Goal: Check status: Check status

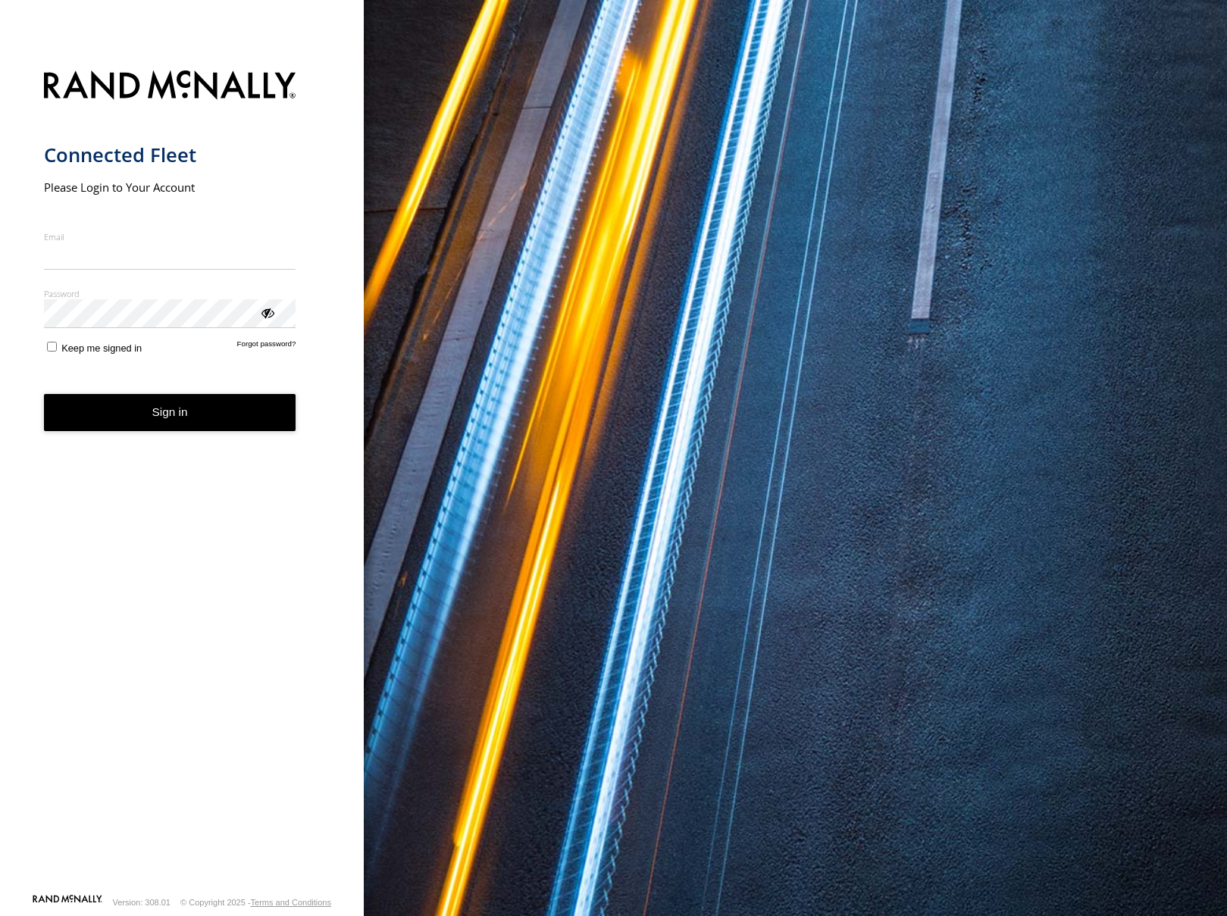
type input "**********"
click at [275, 442] on form "**********" at bounding box center [182, 477] width 277 height 832
click at [195, 420] on button "Sign in" at bounding box center [170, 412] width 252 height 37
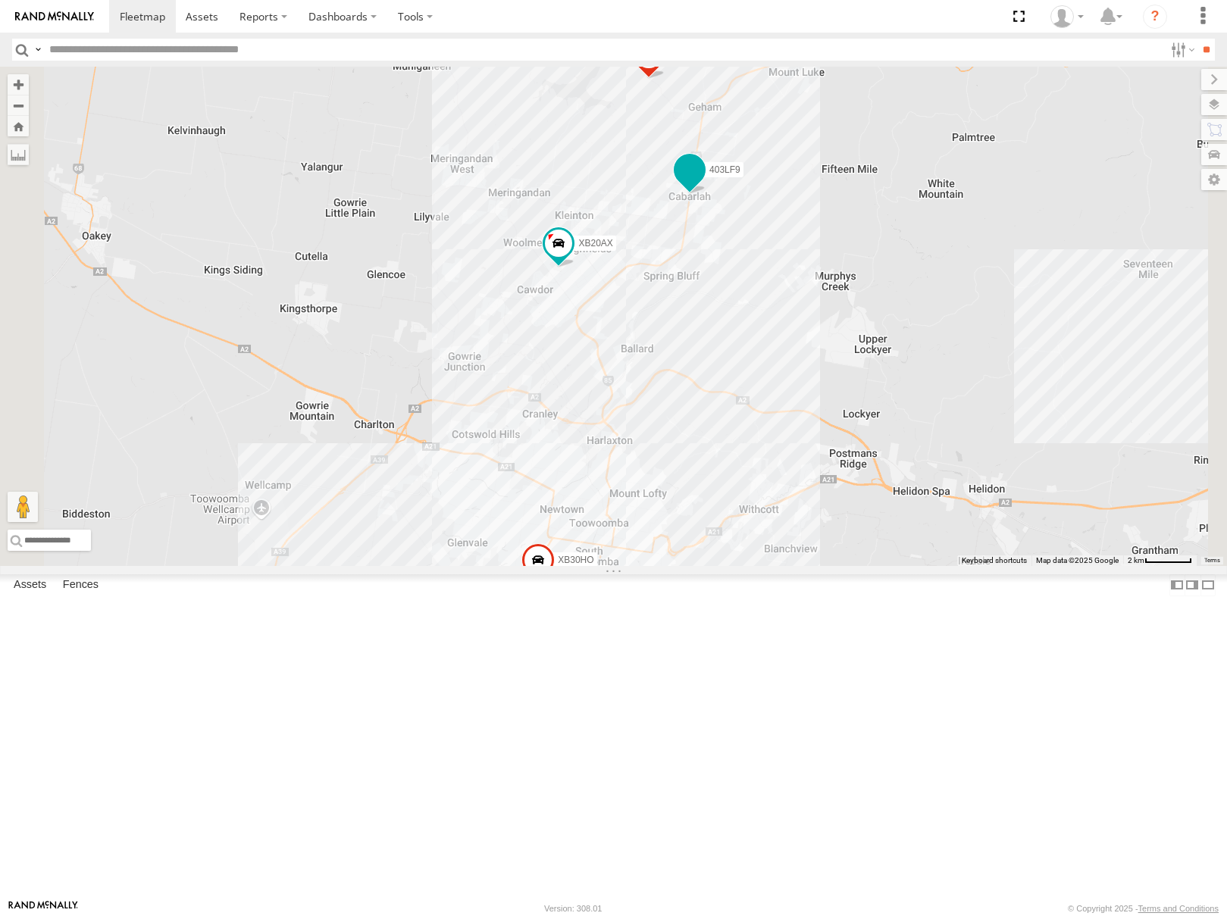
click at [703, 183] on span at bounding box center [689, 169] width 27 height 27
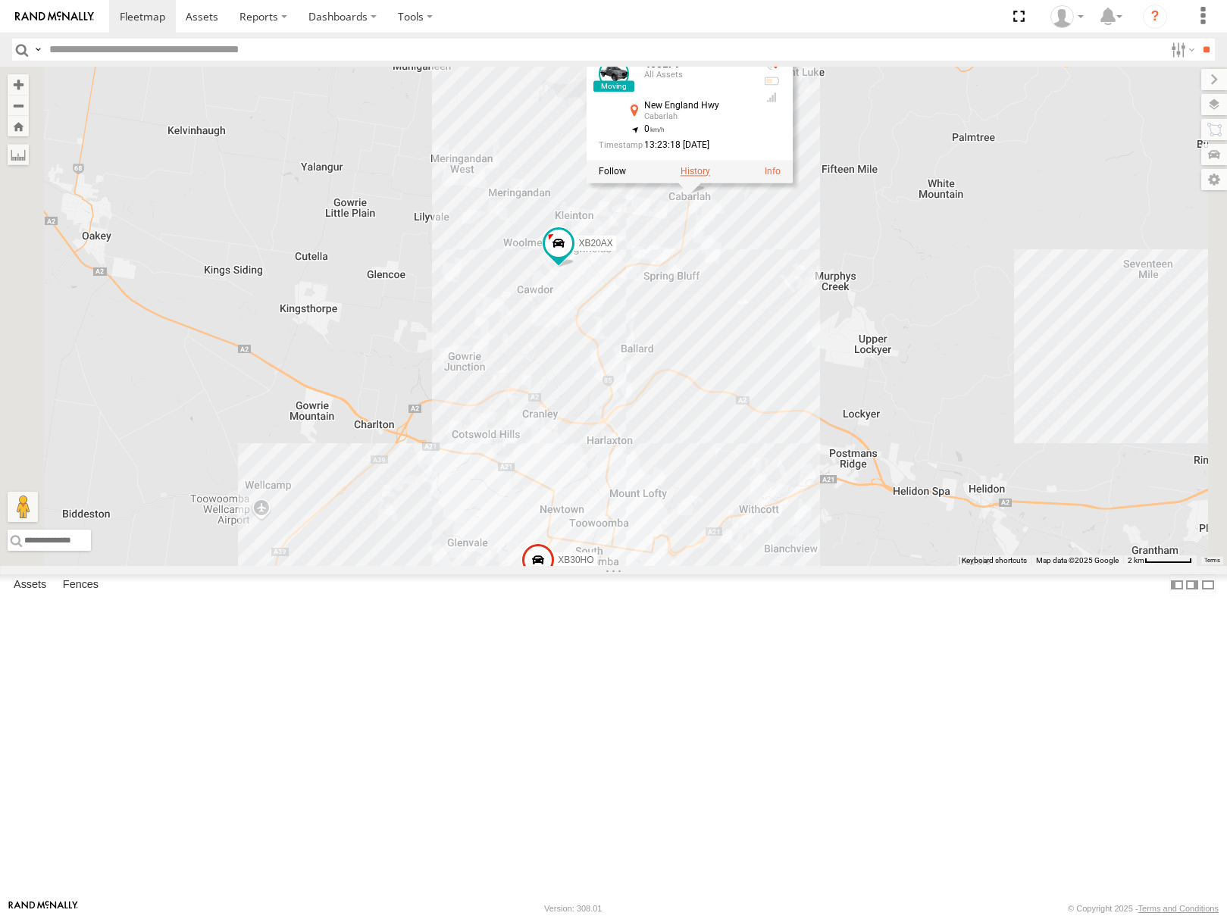
click at [710, 177] on label at bounding box center [695, 171] width 30 height 11
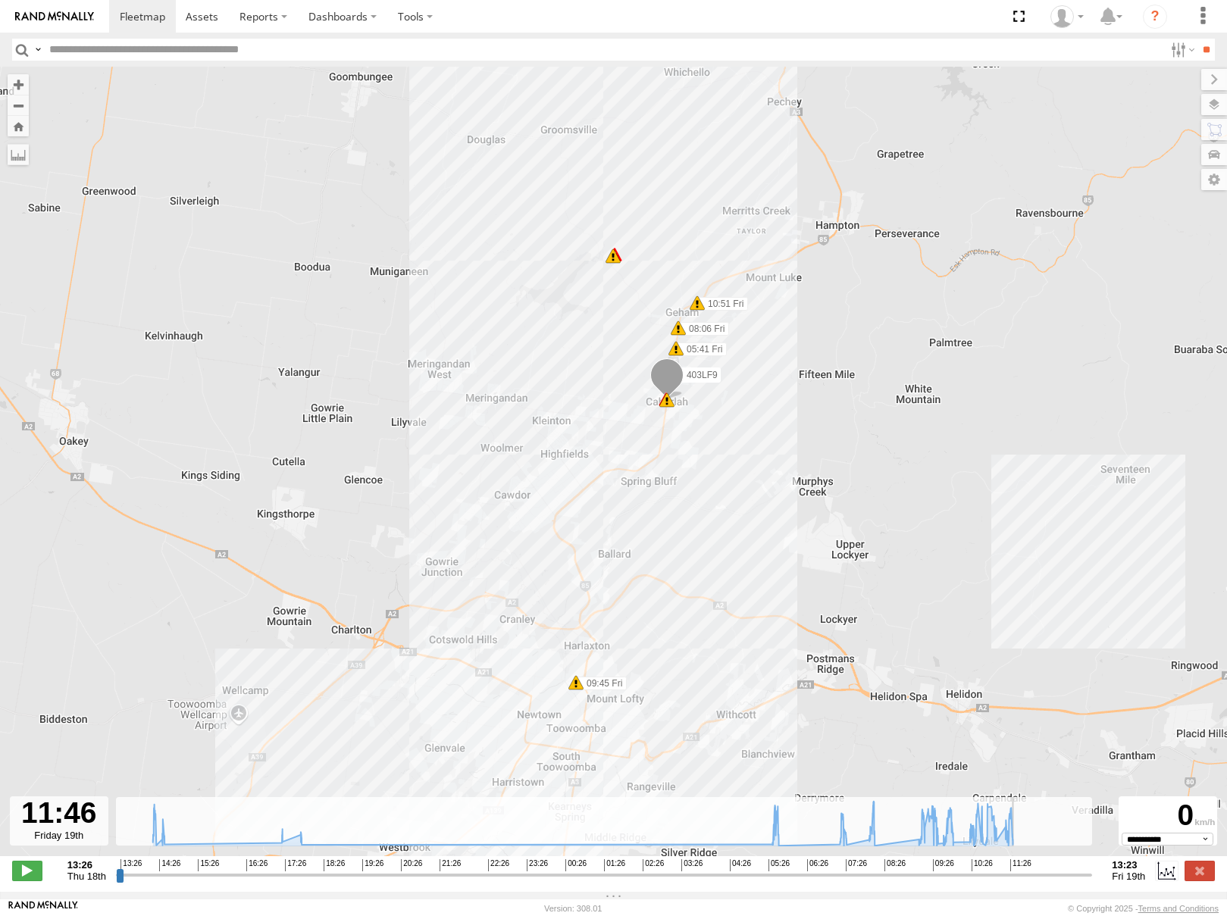
drag, startPoint x: 120, startPoint y: 881, endPoint x: 1021, endPoint y: 853, distance: 901.2
type input "**********"
click at [1021, 867] on input "range" at bounding box center [604, 874] width 977 height 14
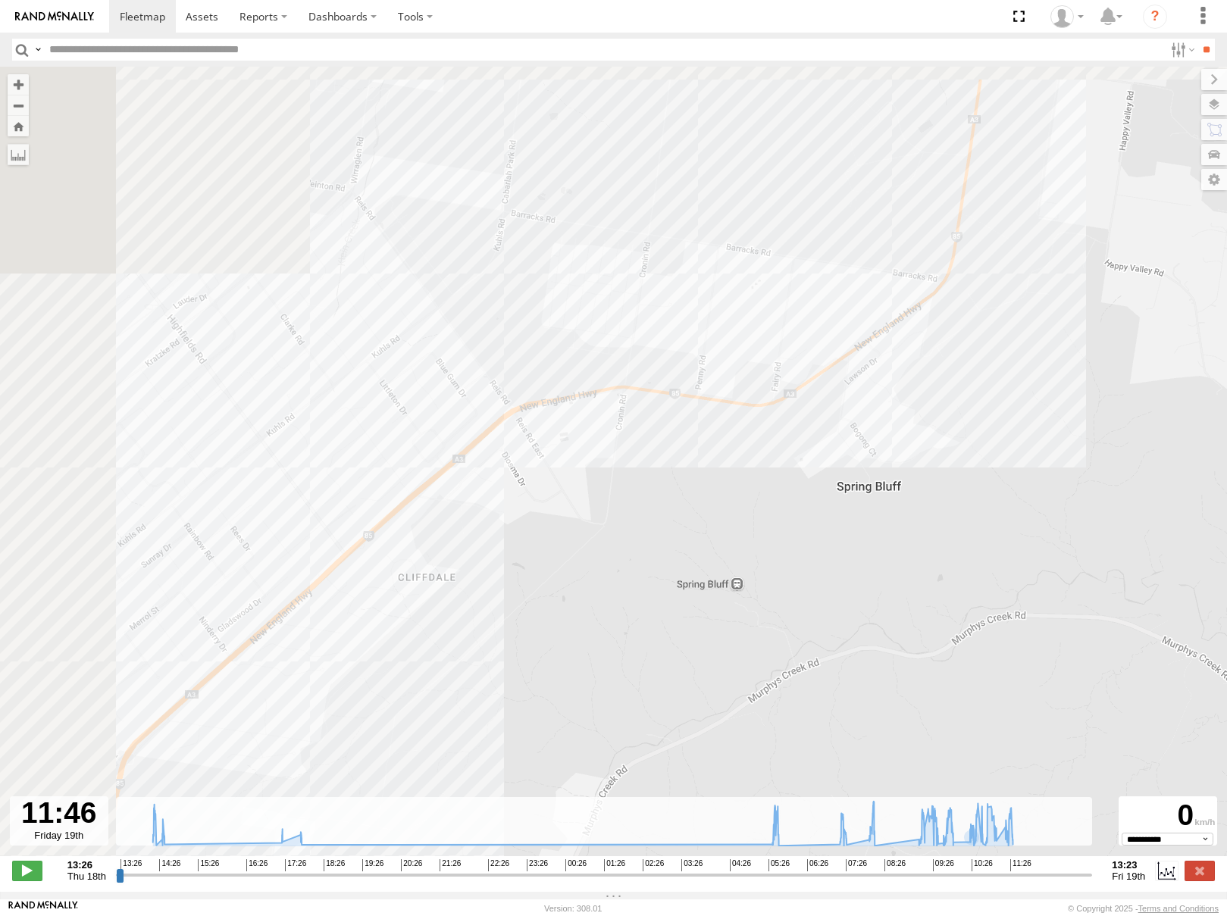
drag, startPoint x: 578, startPoint y: 403, endPoint x: 1045, endPoint y: 754, distance: 583.8
click at [1045, 754] on div "403LF9 05:41 Fri 08:06 Fri 09:45 Fri 10:51 Fri 05:37 Fri 05:37 Fri" at bounding box center [613, 469] width 1227 height 805
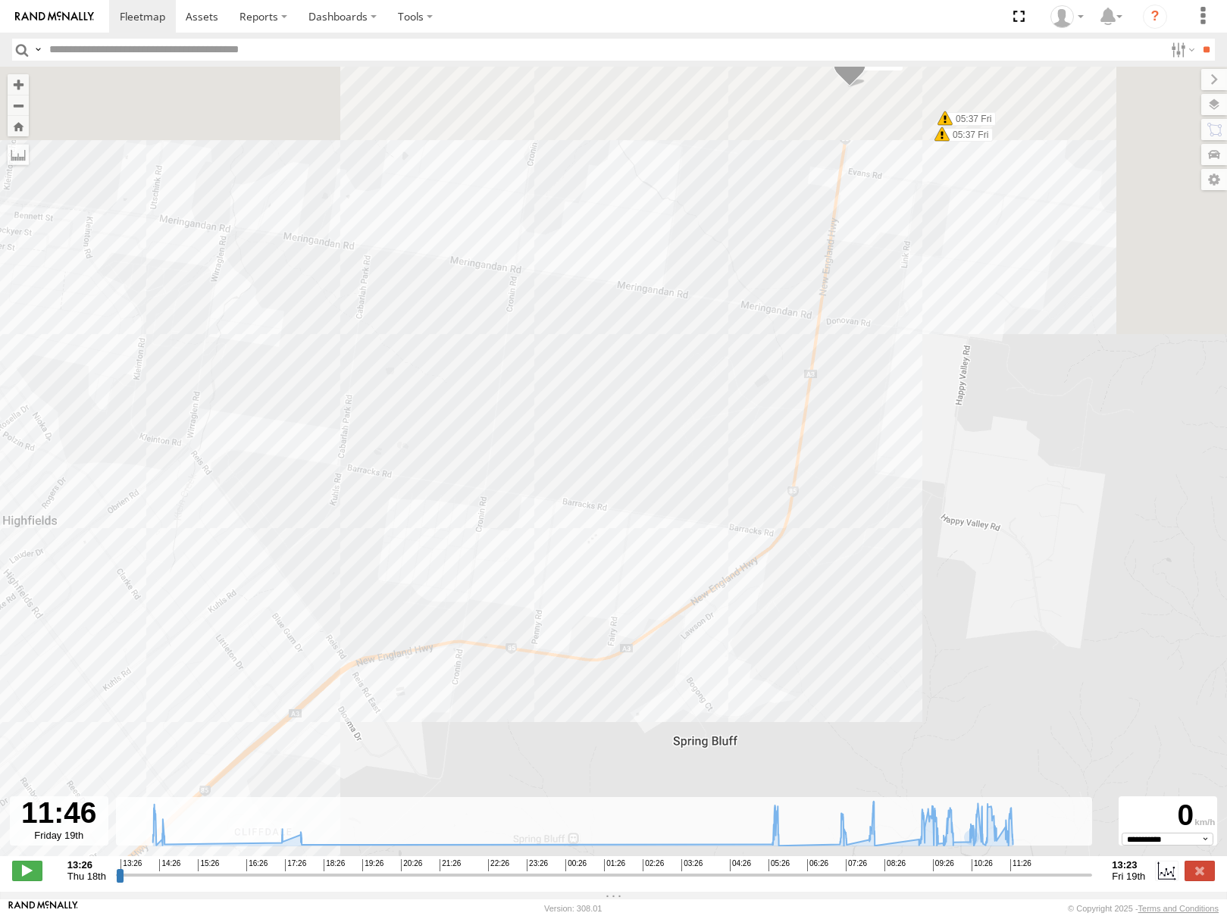
drag, startPoint x: 783, startPoint y: 515, endPoint x: 520, endPoint y: 964, distance: 520.5
click at [520, 915] on html at bounding box center [613, 458] width 1227 height 916
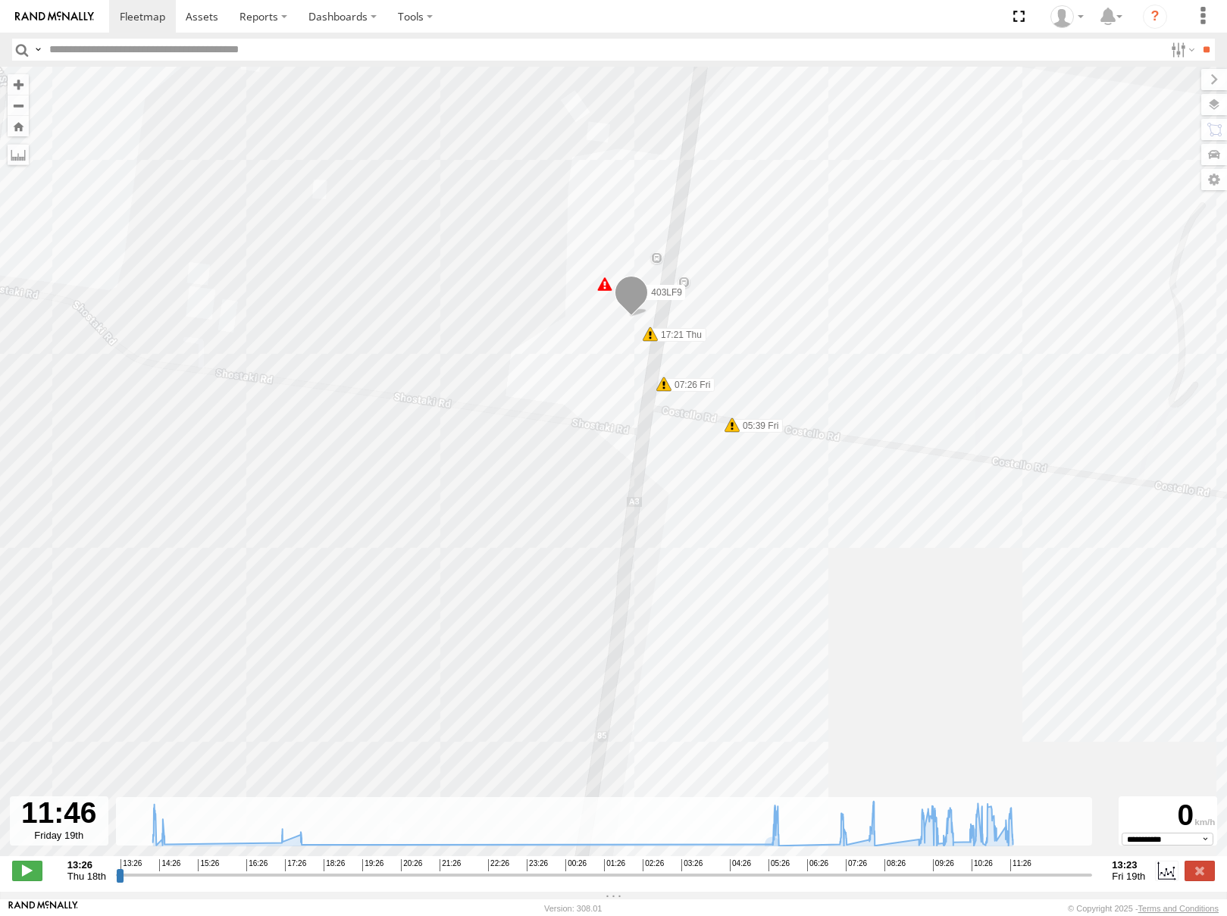
drag, startPoint x: 648, startPoint y: 532, endPoint x: 696, endPoint y: 627, distance: 107.1
click at [696, 627] on div "403LF9 05:41 Fri 08:06 Fri 09:45 Fri 10:51 Fri 05:37 Fri 05:37 Fri 17:21 Thu 05…" at bounding box center [613, 469] width 1227 height 805
click at [1017, 847] on icon at bounding box center [1012, 843] width 15 height 15
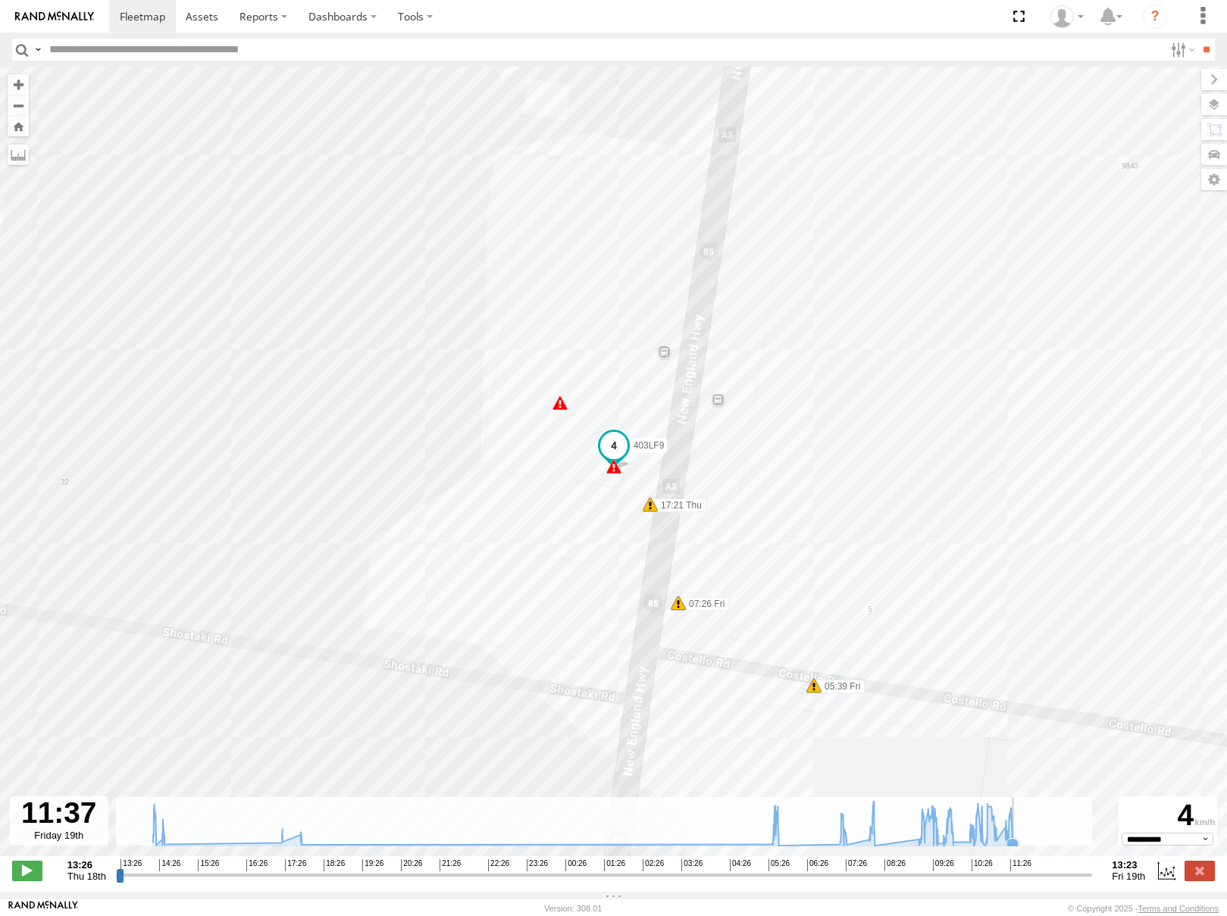
click at [1020, 846] on icon "Created with Highcharts 6.0.7 Highcharts.com" at bounding box center [604, 821] width 977 height 49
click at [1199, 880] on label at bounding box center [1199, 871] width 30 height 20
